Goal: Register for event/course

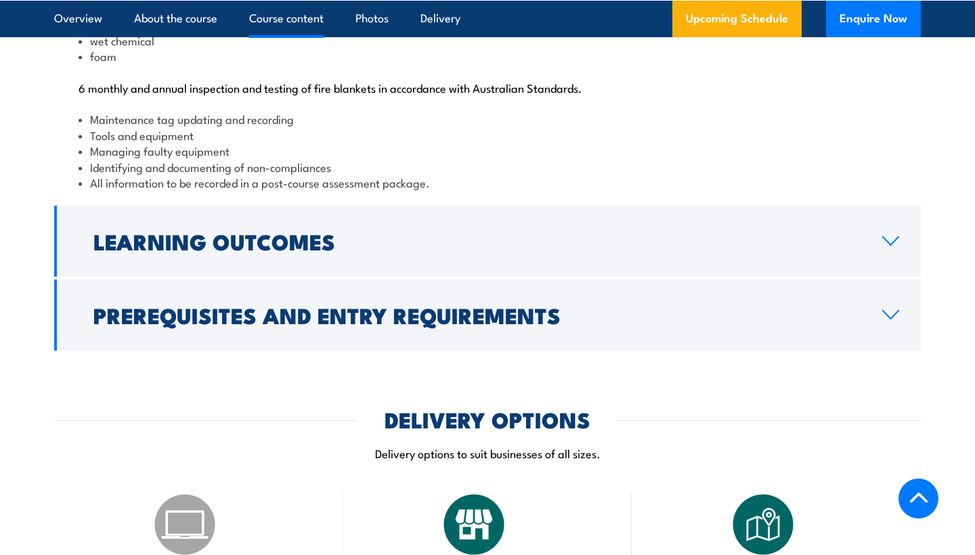
scroll to position [1531, 0]
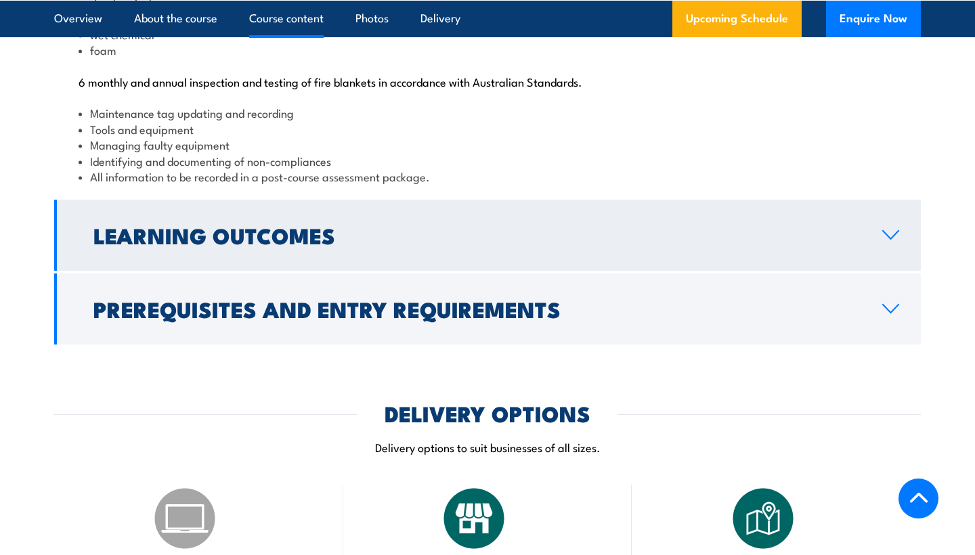
click at [362, 271] on link "Learning Outcomes" at bounding box center [487, 235] width 866 height 71
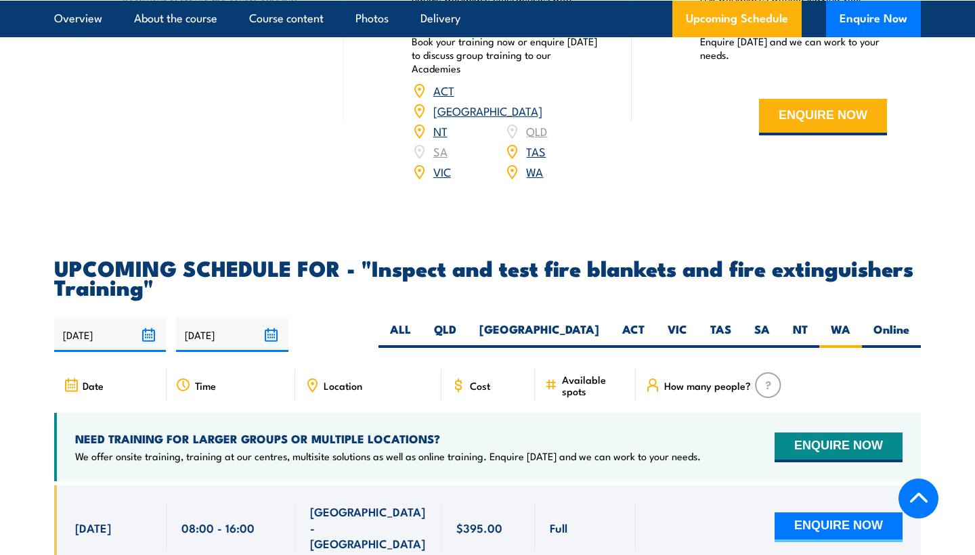
scroll to position [2174, 0]
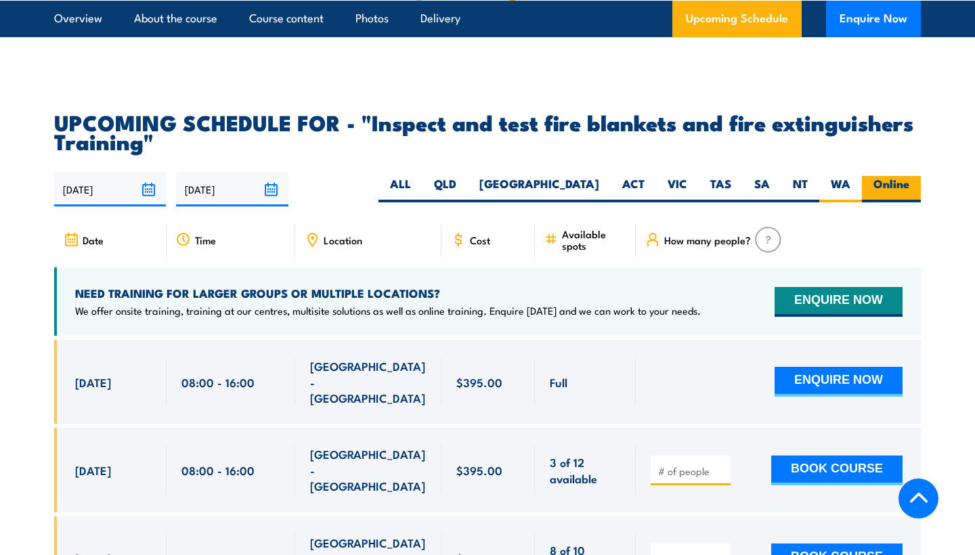
click at [887, 200] on label "Online" at bounding box center [891, 189] width 59 height 26
click at [909, 185] on input "Online" at bounding box center [913, 180] width 9 height 9
radio input "true"
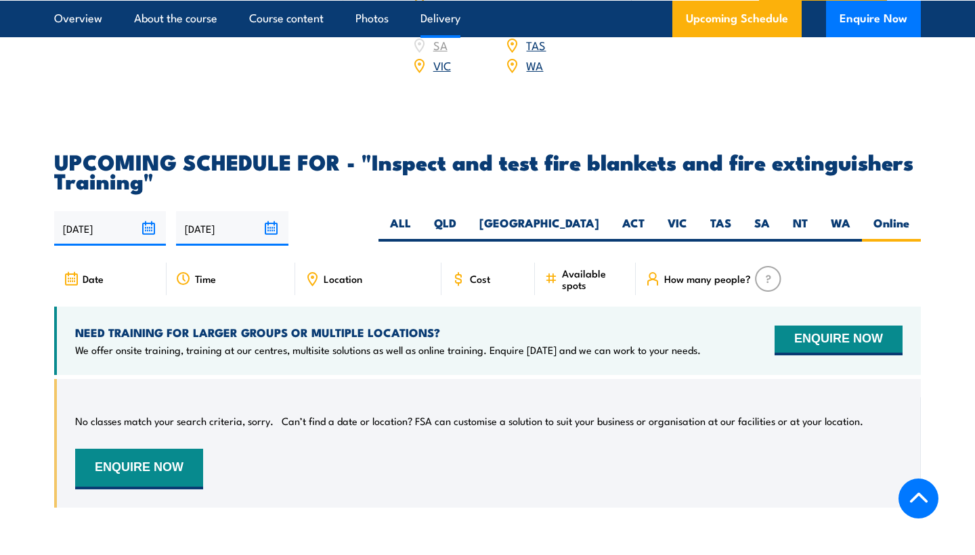
scroll to position [2260, 0]
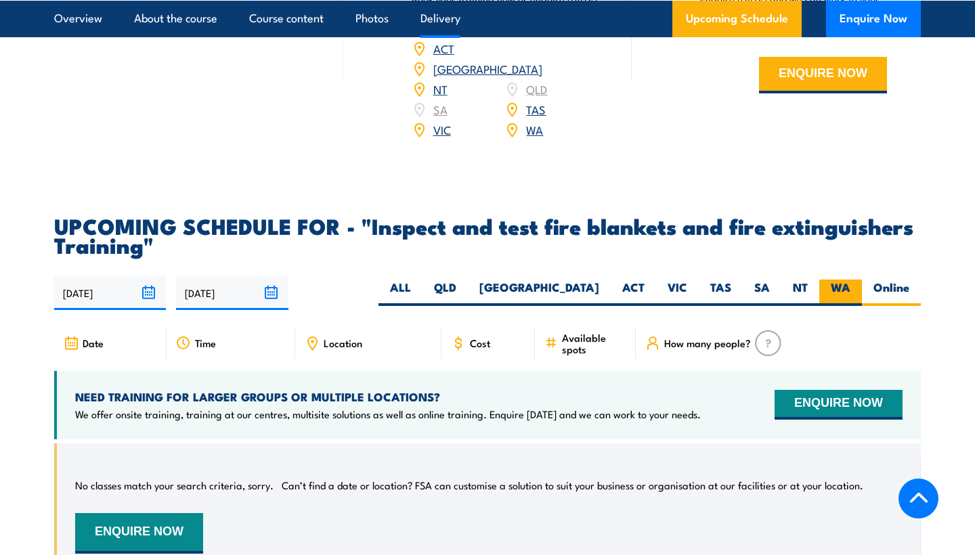
click at [837, 305] on label "WA" at bounding box center [840, 293] width 43 height 26
click at [850, 288] on input "WA" at bounding box center [854, 284] width 9 height 9
radio input "true"
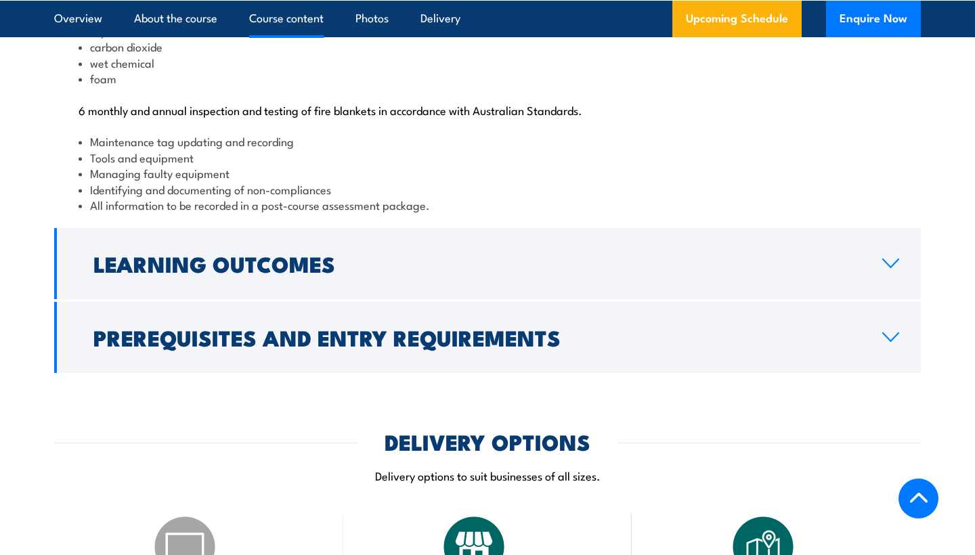
scroll to position [1503, 0]
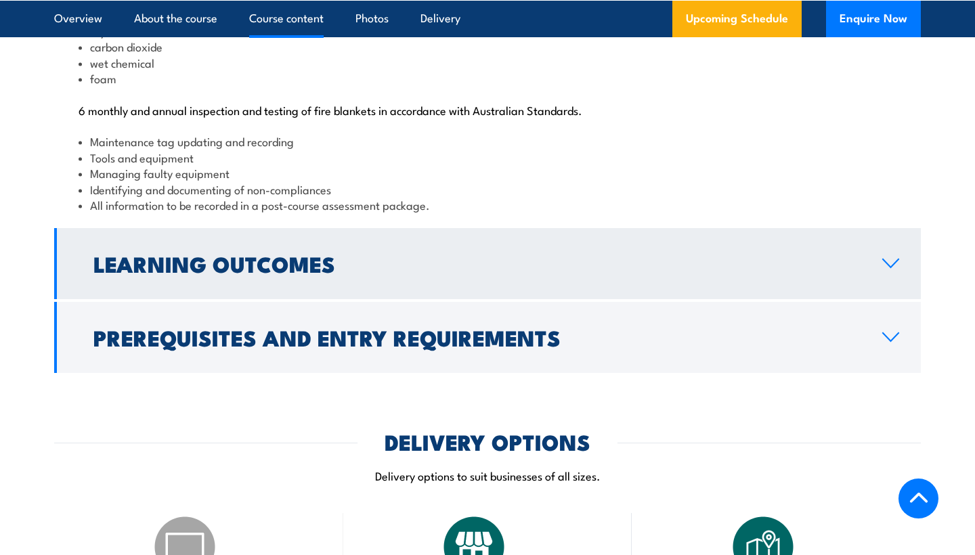
click at [713, 273] on h2 "Learning Outcomes" at bounding box center [476, 263] width 767 height 19
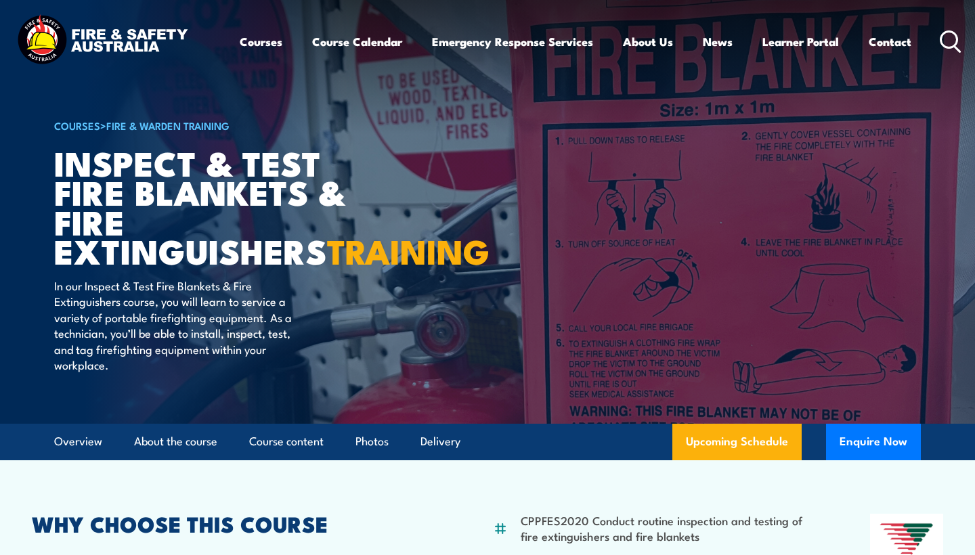
scroll to position [0, 0]
